Goal: Find specific page/section: Find specific page/section

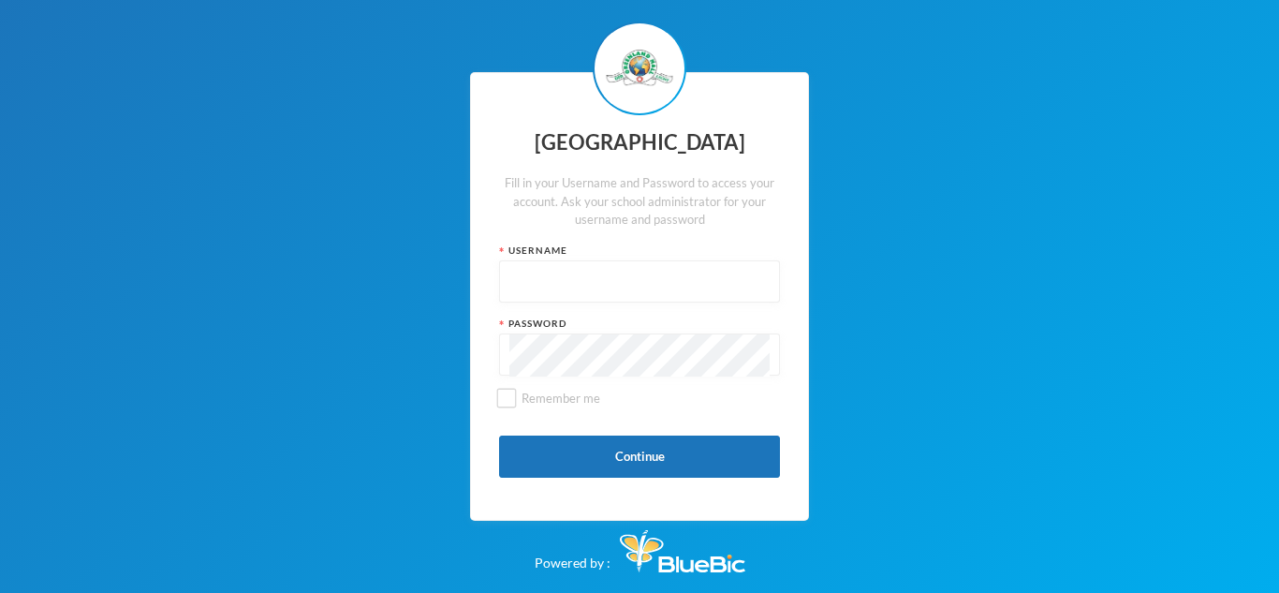
click at [538, 279] on input "text" at bounding box center [639, 282] width 260 height 42
type input "glh25cs27"
click at [503, 404] on input "Remember me" at bounding box center [507, 399] width 20 height 20
checkbox input "true"
click at [654, 462] on button "Continue" at bounding box center [639, 456] width 281 height 42
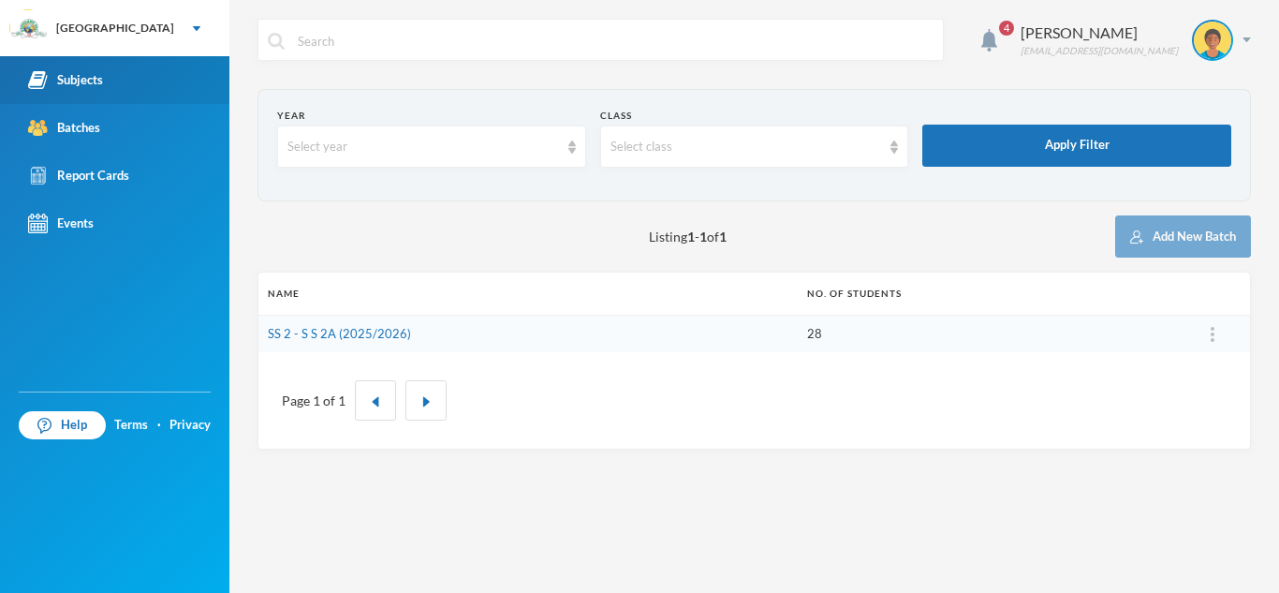
click at [73, 82] on div "Subjects" at bounding box center [65, 80] width 75 height 20
